Goal: Information Seeking & Learning: Learn about a topic

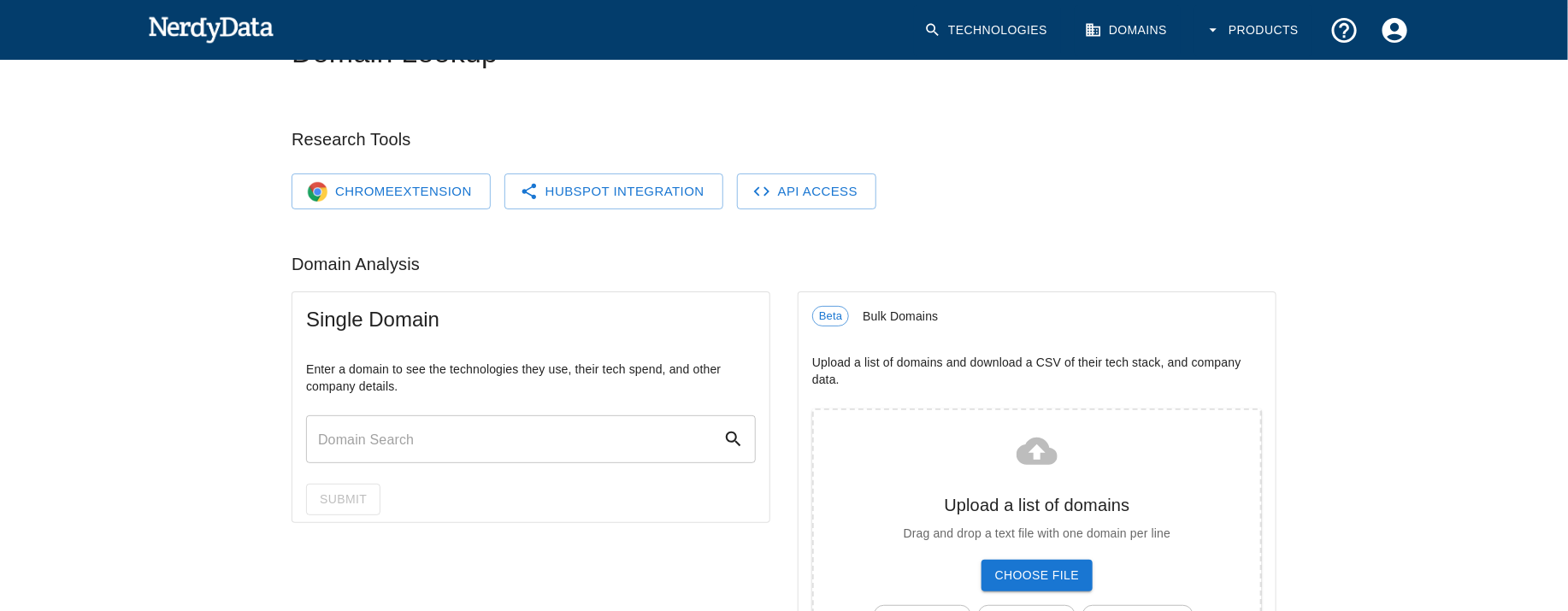
scroll to position [213, 0]
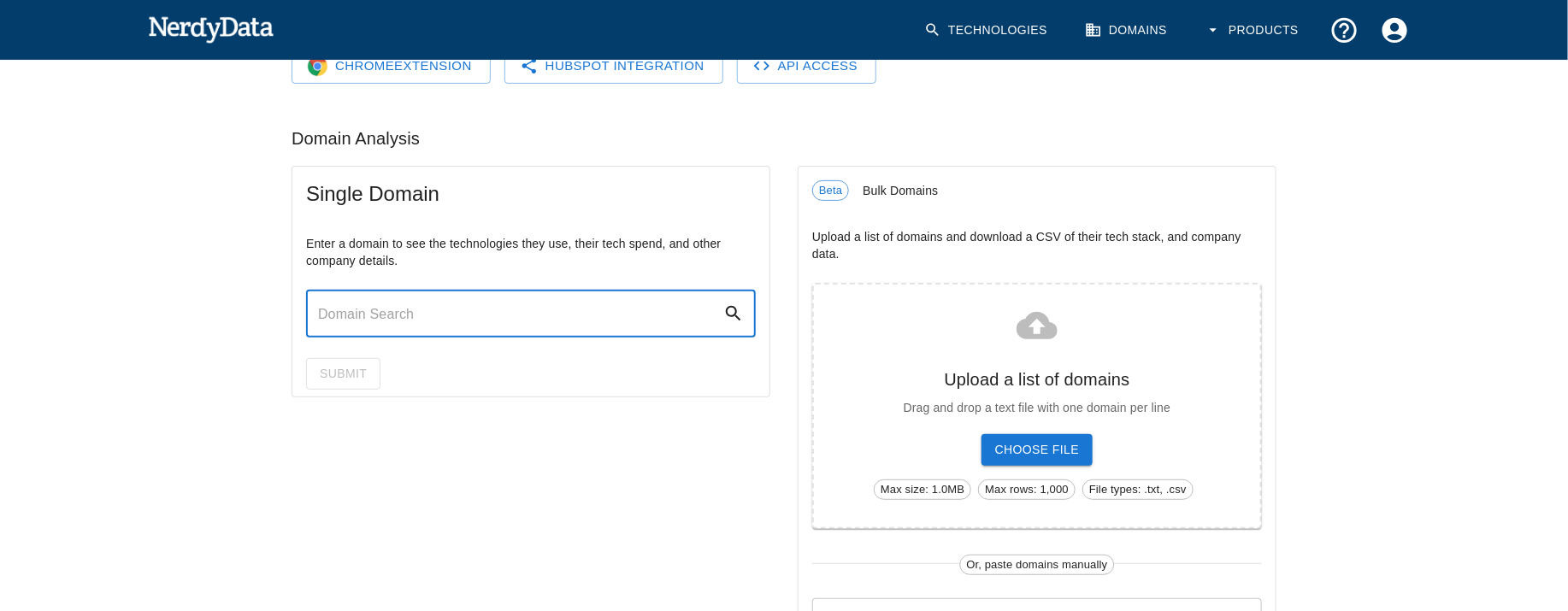
click at [477, 332] on input "text" at bounding box center [515, 314] width 418 height 48
paste input "[URL][DOMAIN_NAME]"
type input "[URL][DOMAIN_NAME]"
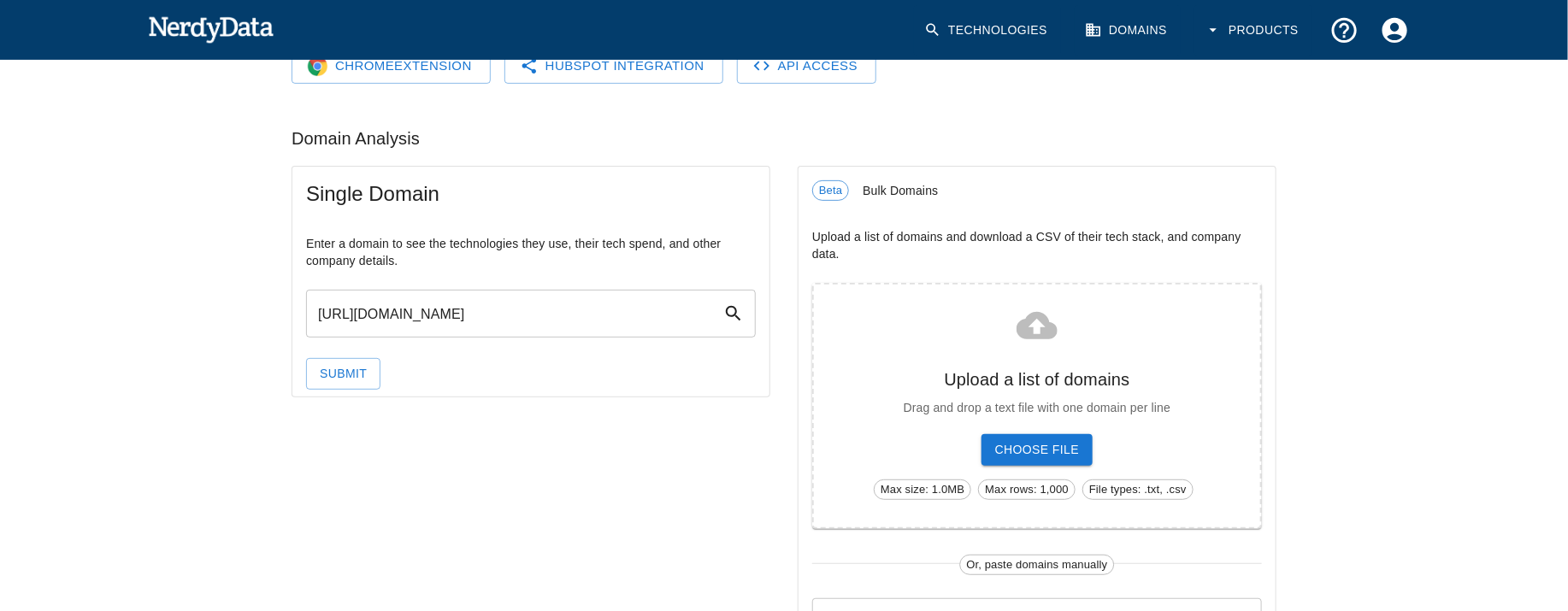
click at [531, 372] on div "Submit" at bounding box center [531, 373] width 477 height 45
click at [368, 378] on button "Submit" at bounding box center [343, 374] width 74 height 32
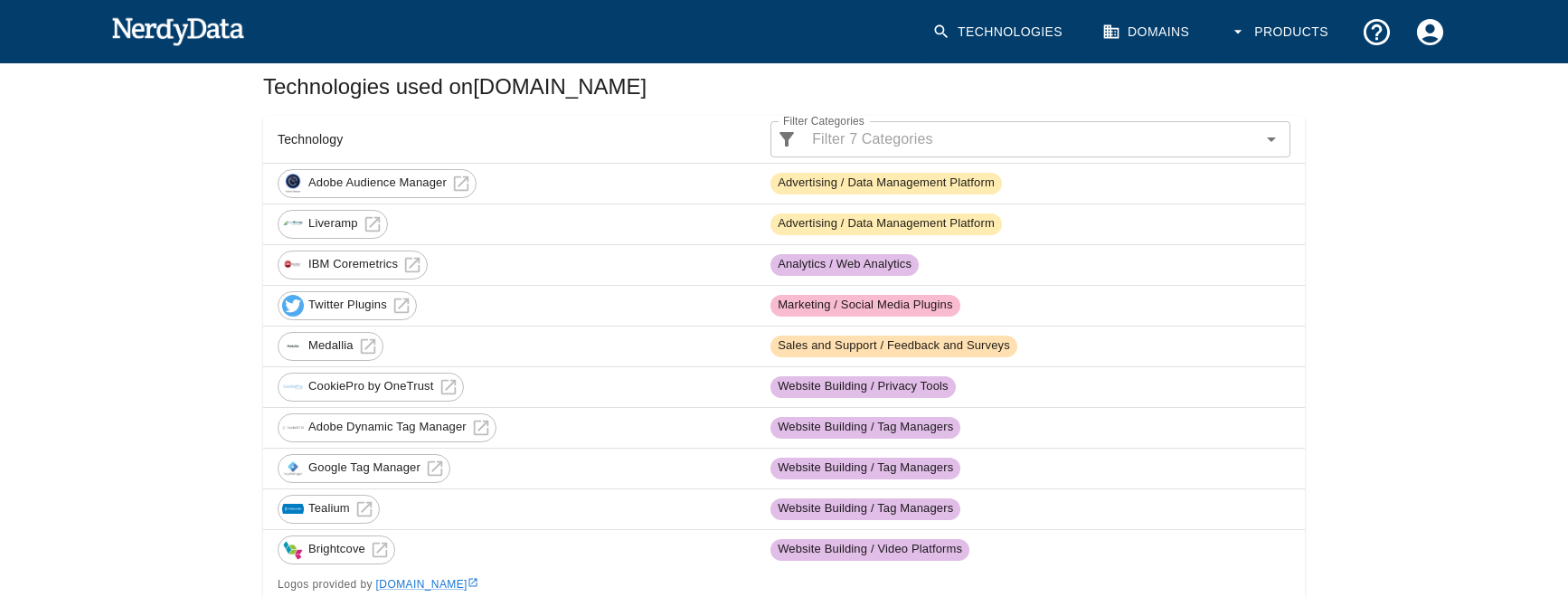
scroll to position [366, 0]
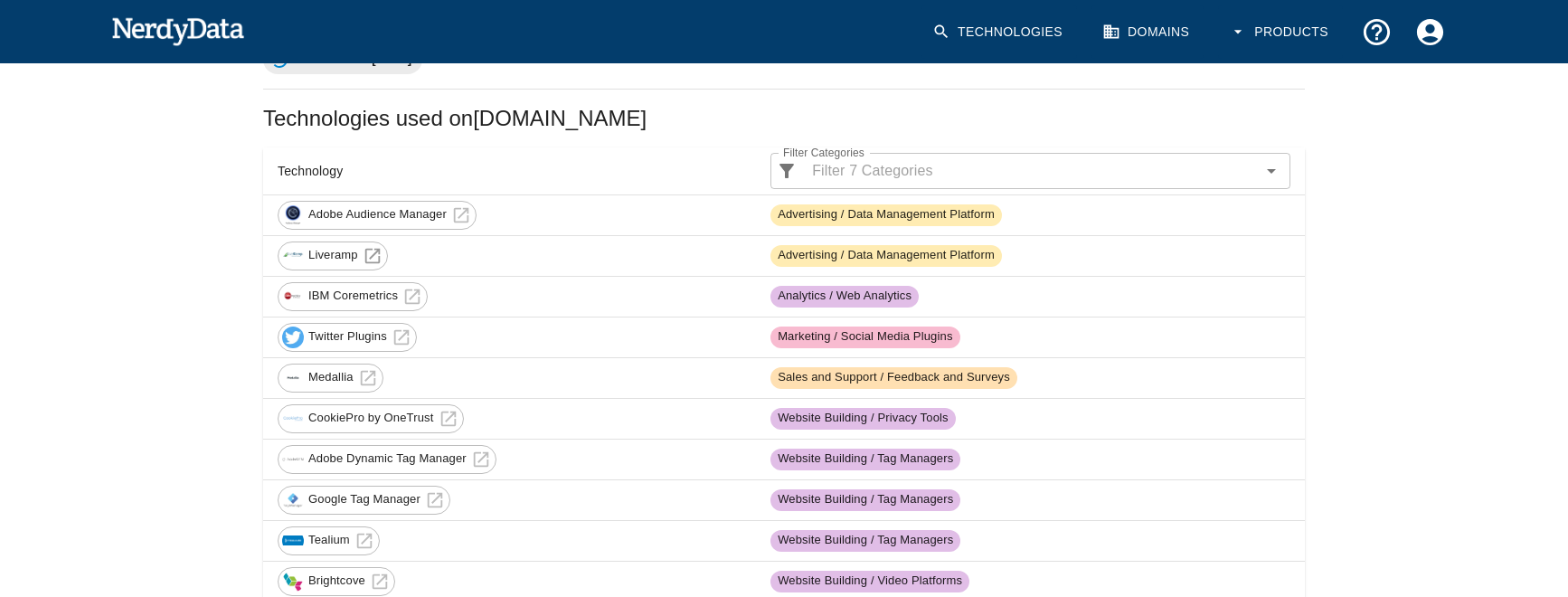
click at [378, 248] on icon at bounding box center [371, 255] width 15 height 15
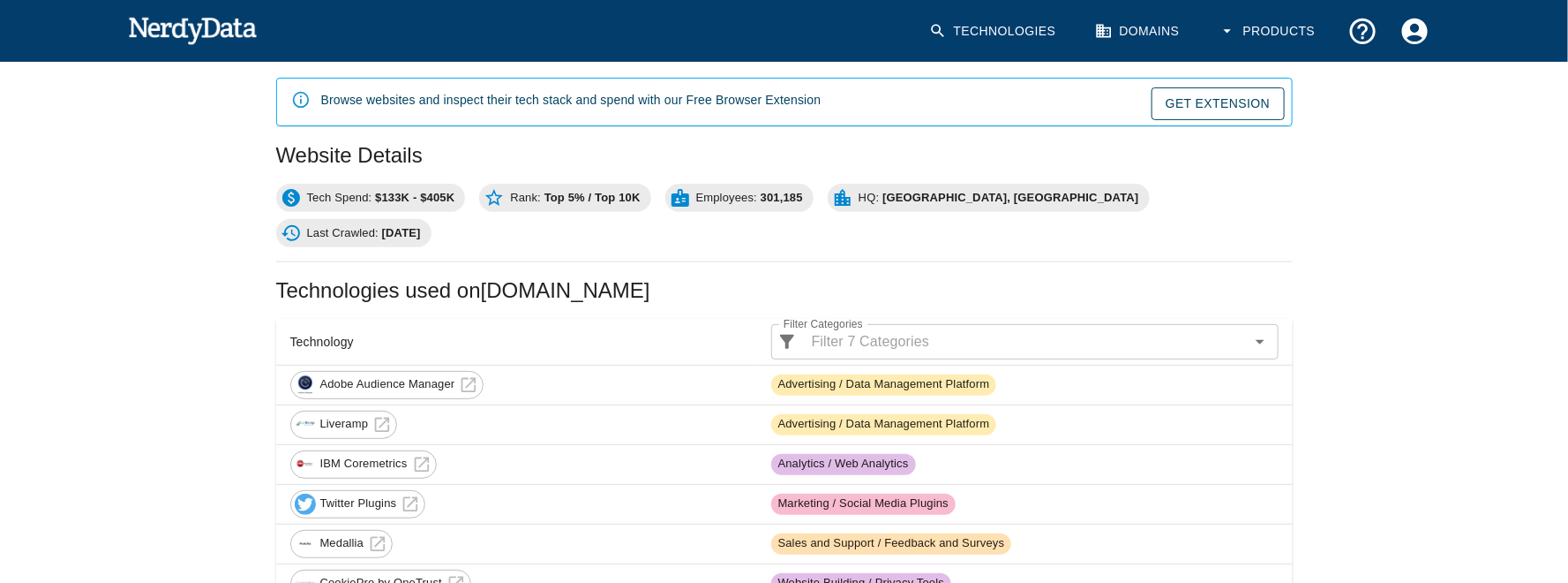
scroll to position [154, 0]
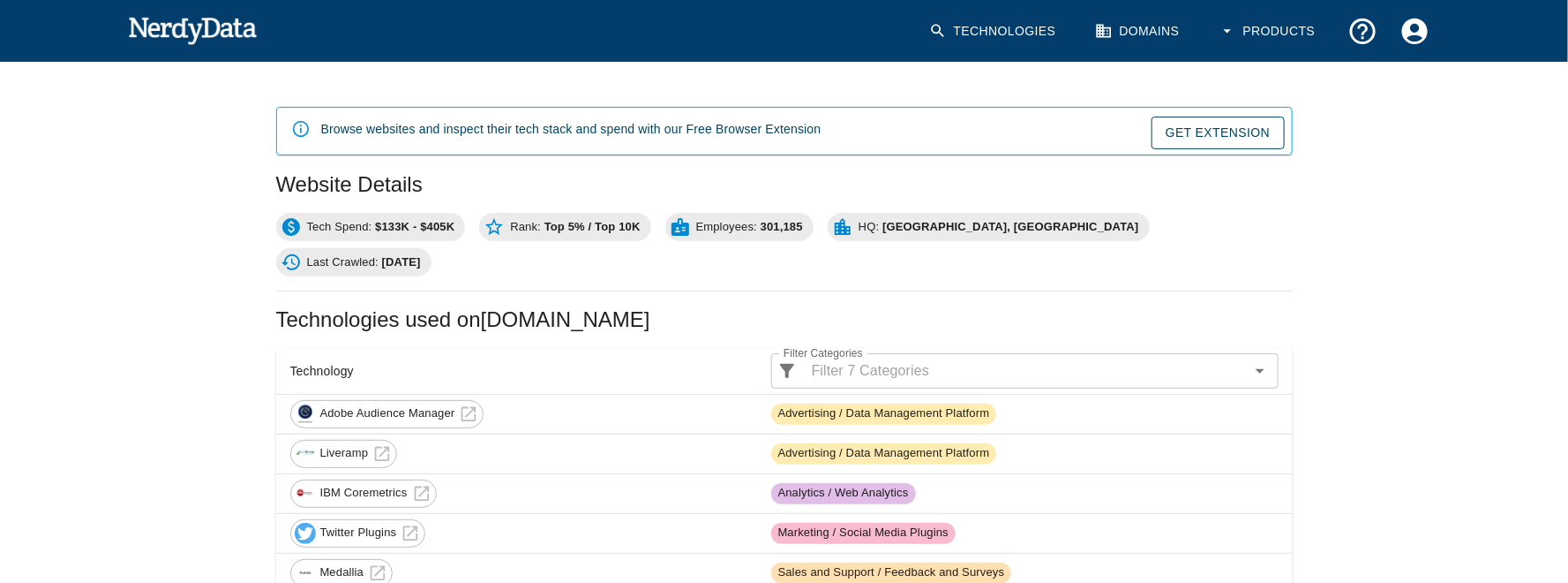
drag, startPoint x: 695, startPoint y: 283, endPoint x: 431, endPoint y: 281, distance: 264.0
click at [431, 305] on h2 "Technologies used on [DOMAIN_NAME]" at bounding box center [784, 319] width 1016 height 28
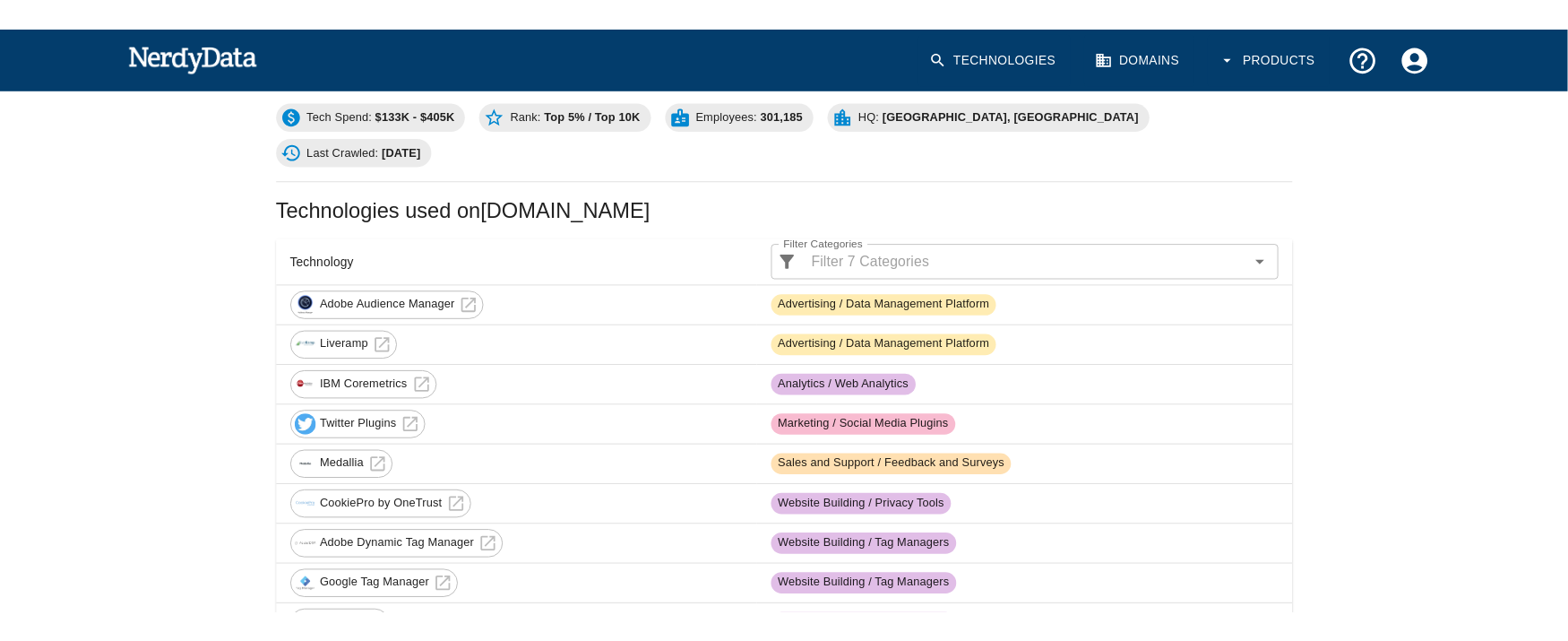
scroll to position [340, 0]
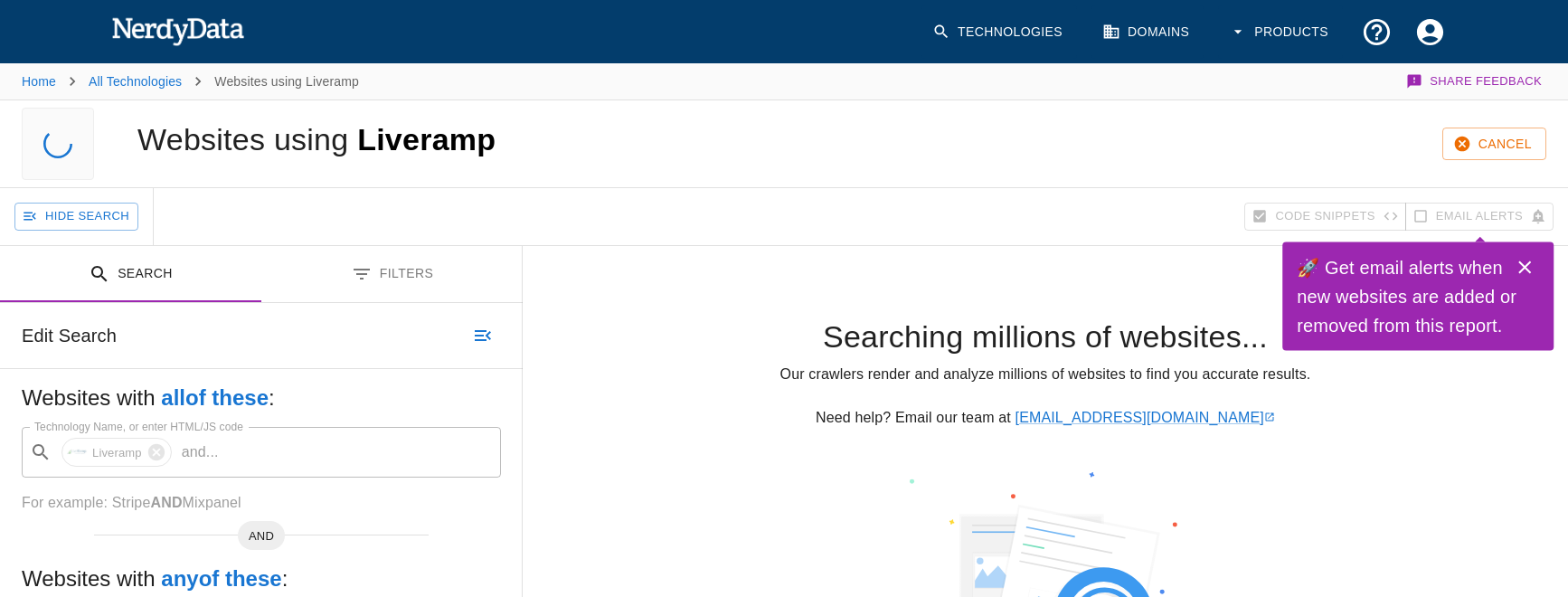
scroll to position [37, 0]
